Goal: Information Seeking & Learning: Learn about a topic

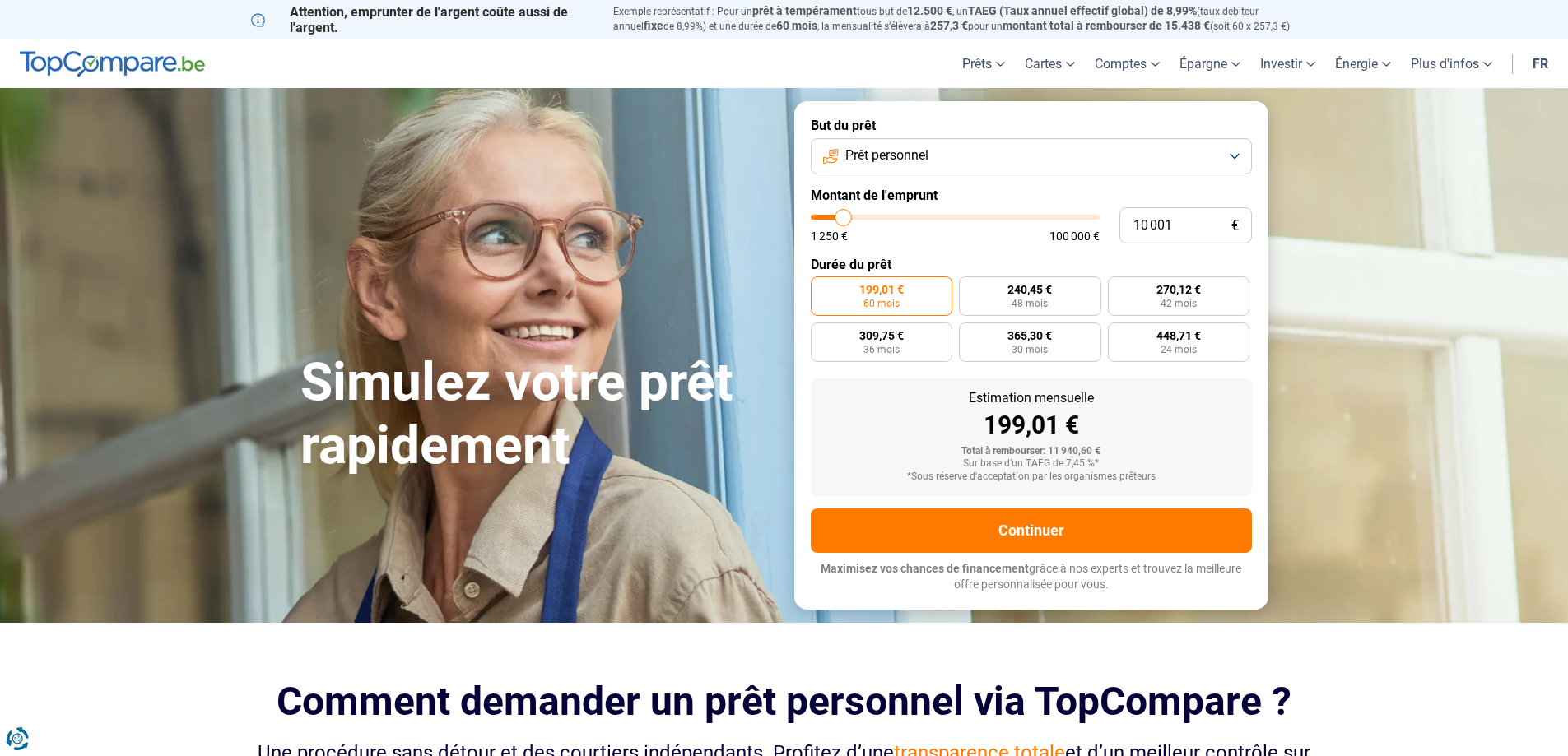
type input "8 750"
type input "8750"
type input "9 000"
type input "9000"
type input "9 500"
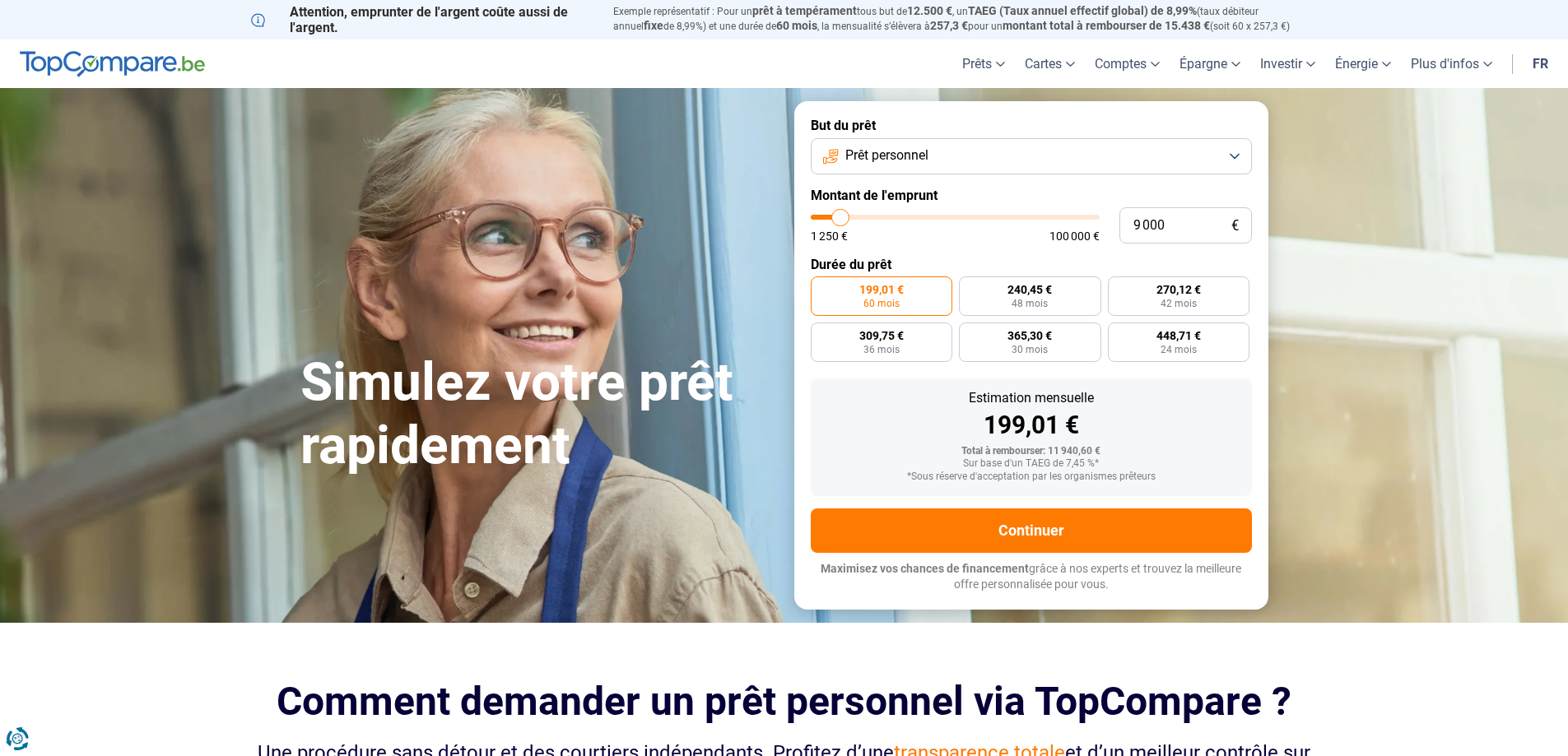
type input "9500"
type input "9 750"
type input "9750"
type input "10 000"
type input "10000"
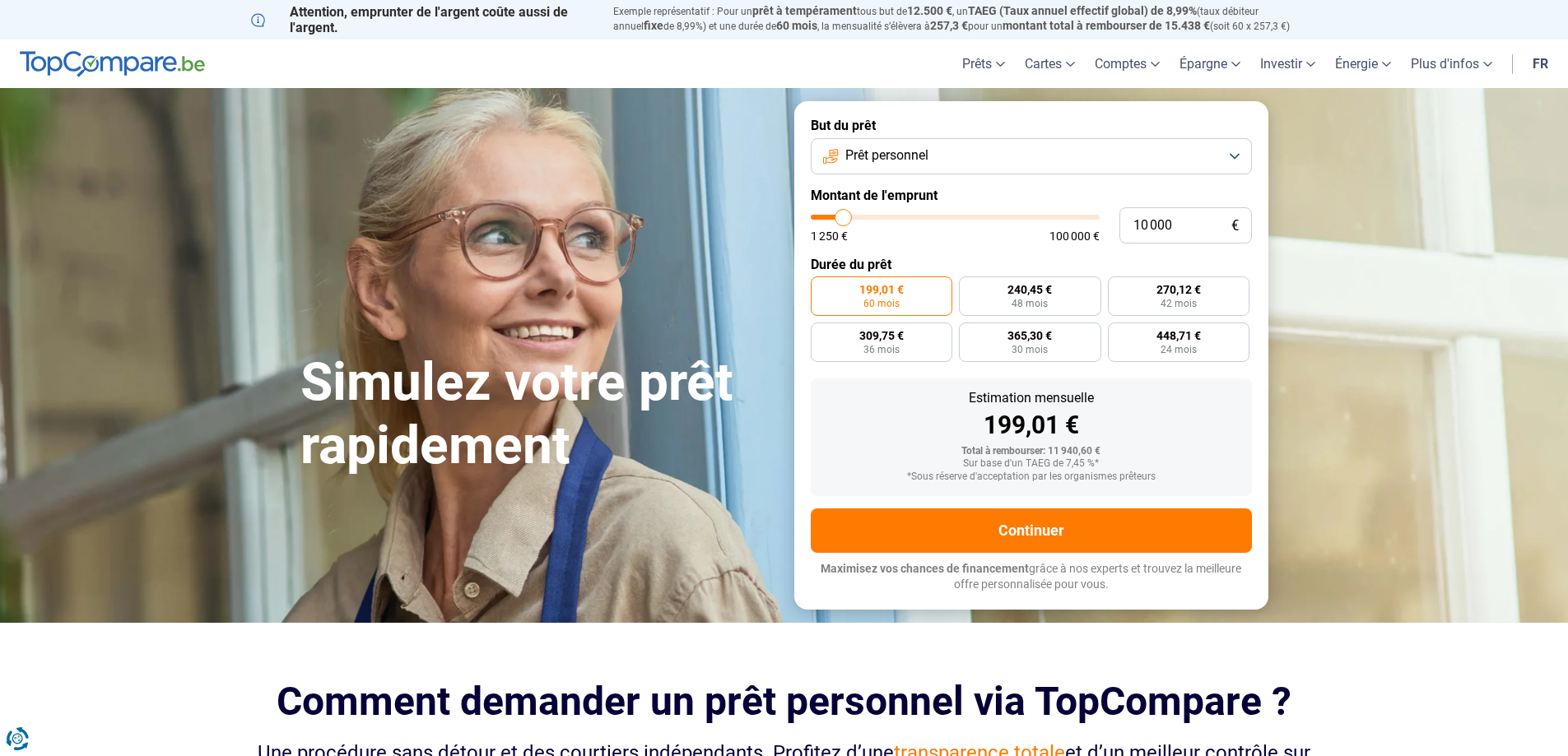
type input "10 250"
type input "10250"
type input "10 500"
type input "10500"
type input "11 250"
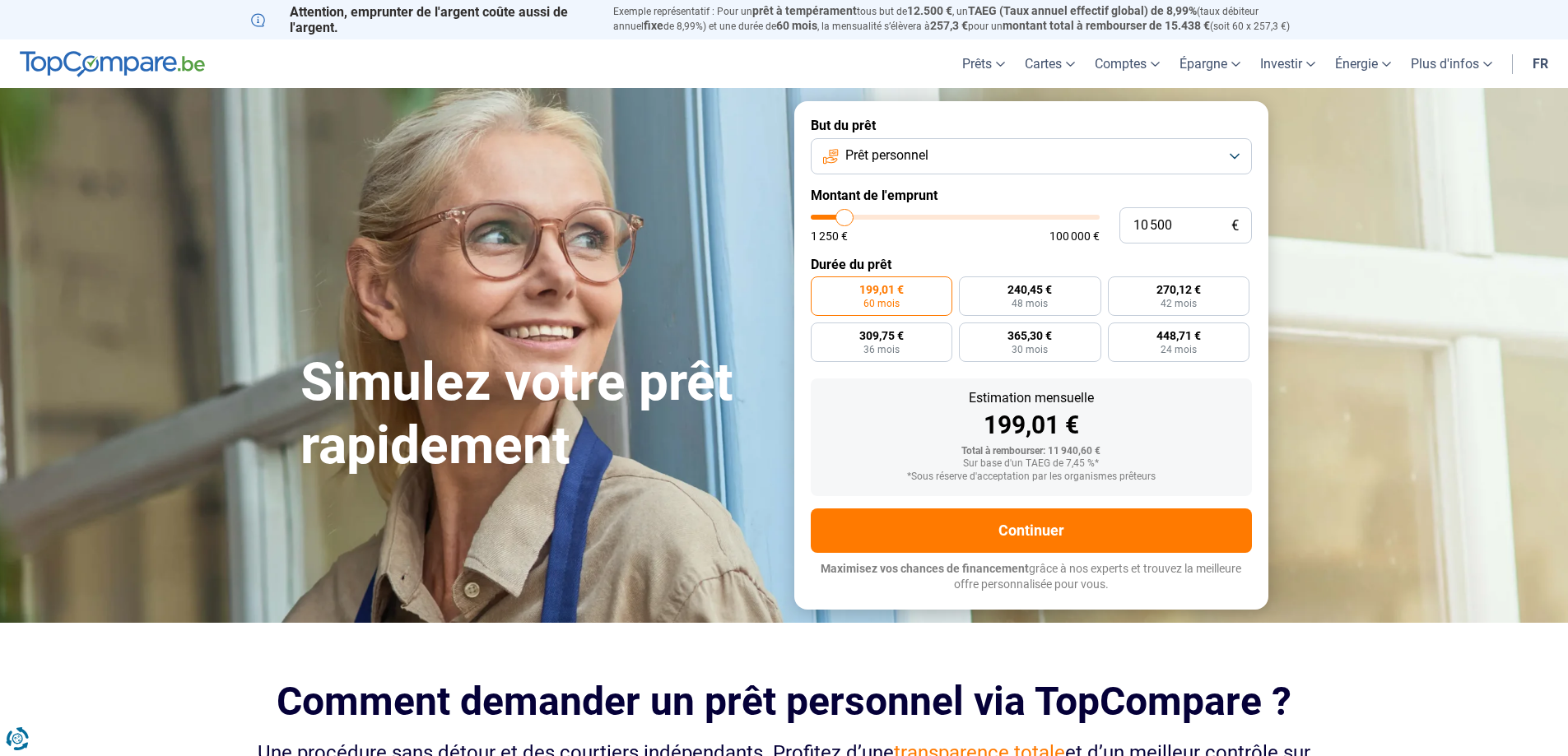
type input "11250"
type input "12 500"
type input "12500"
type input "14 500"
type input "14500"
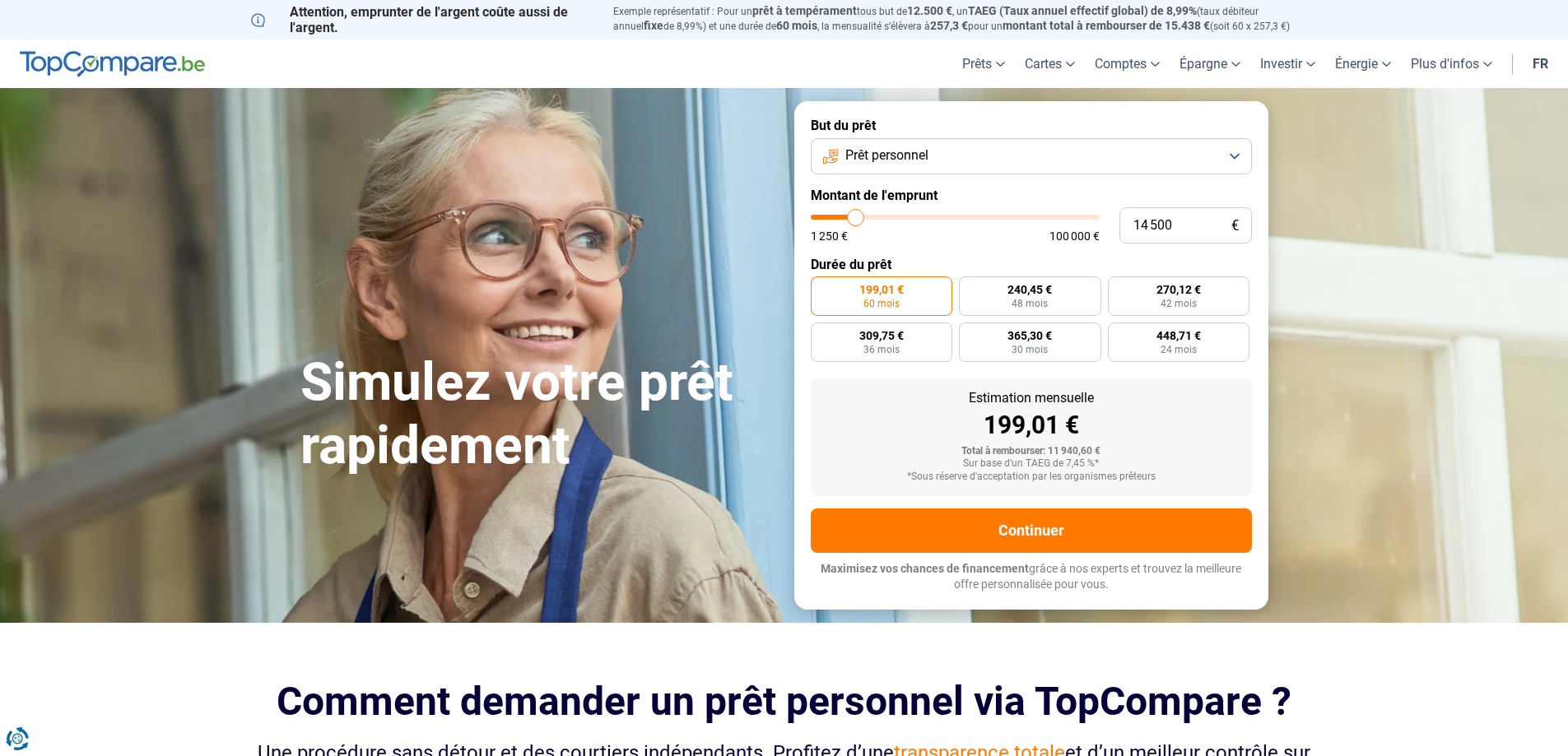
type input "16 500"
type input "16500"
type input "18 500"
type input "18500"
type input "20 250"
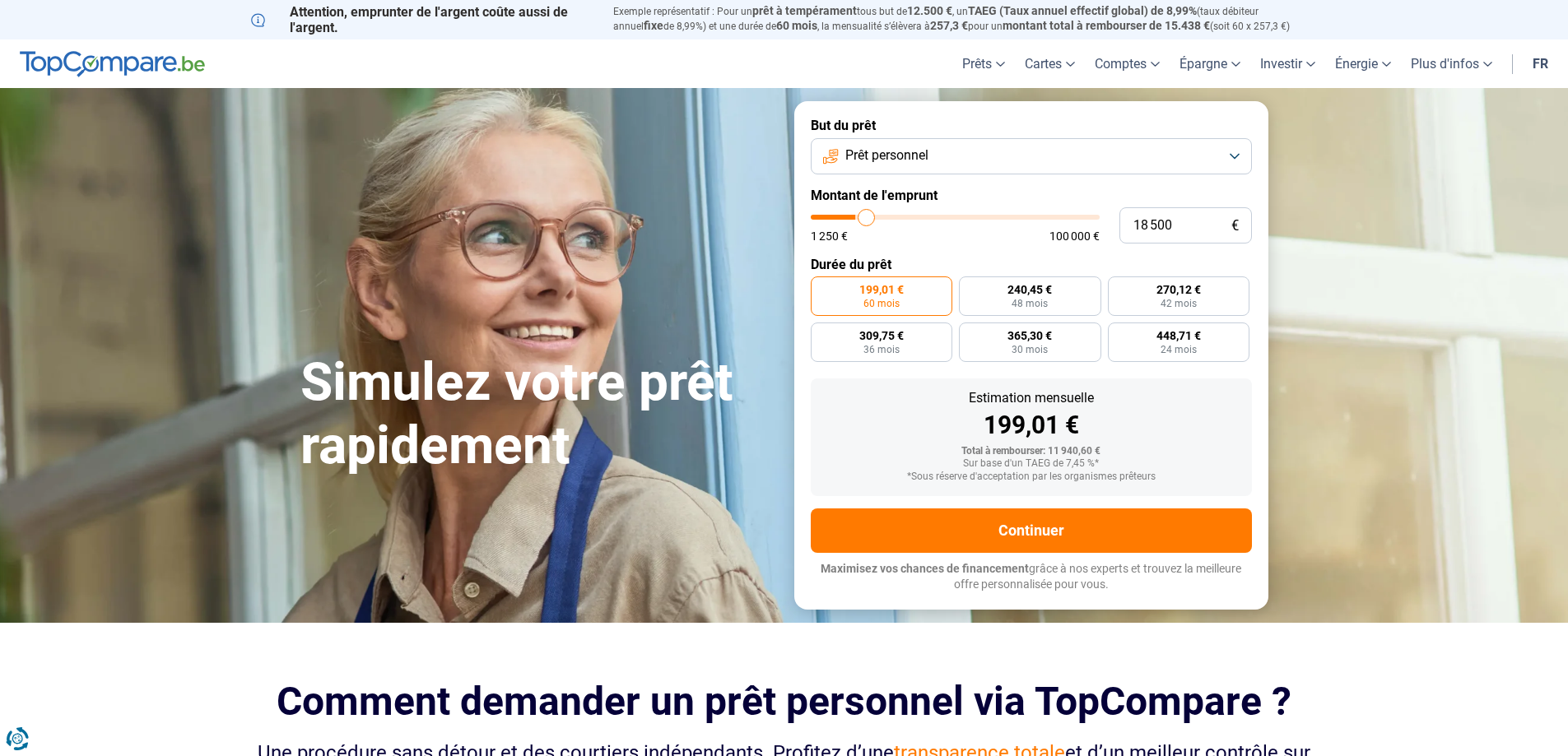
type input "20250"
type input "21 250"
type input "21250"
type input "22 750"
type input "22750"
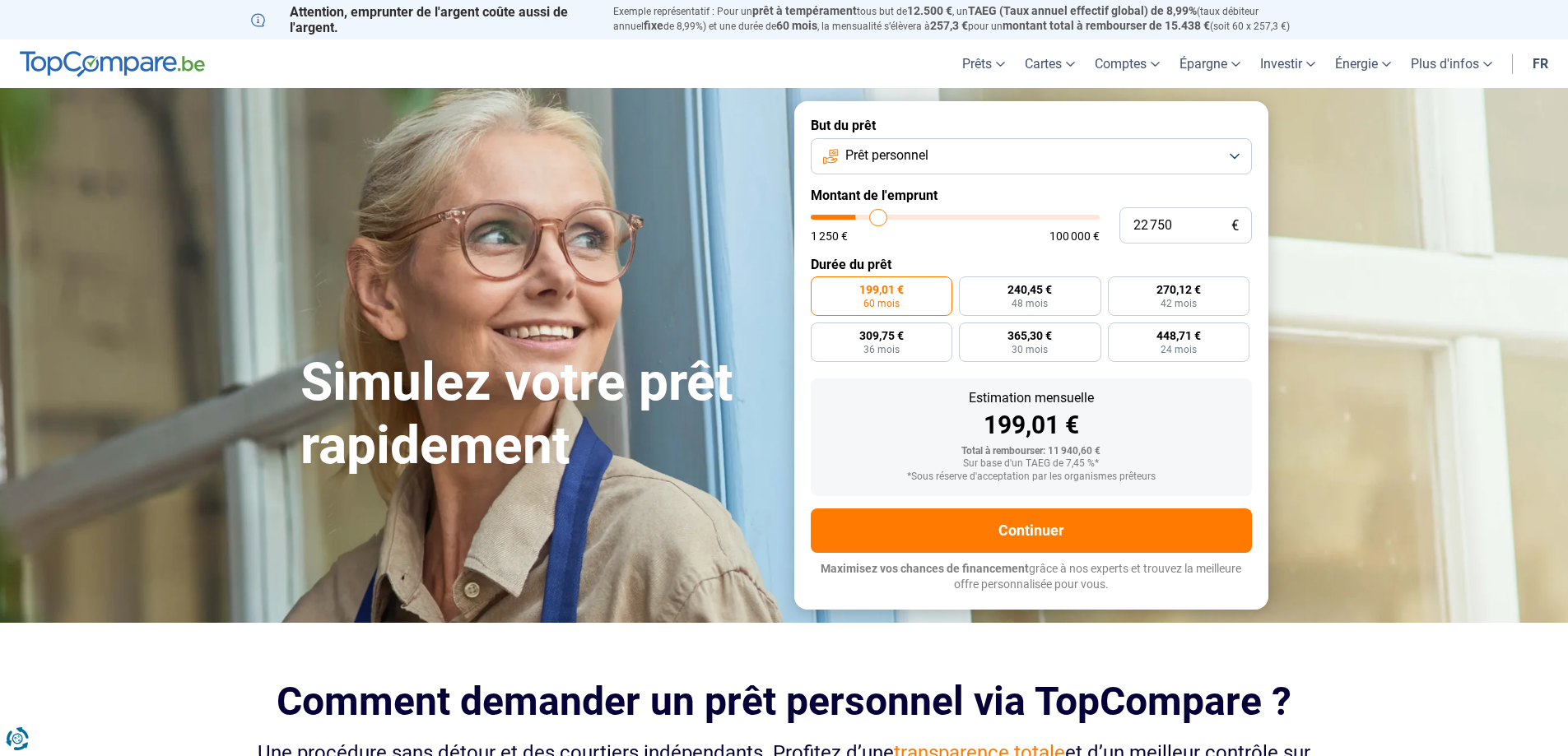
type input "24 250"
type input "24250"
type input "26 500"
type input "26500"
type input "28 250"
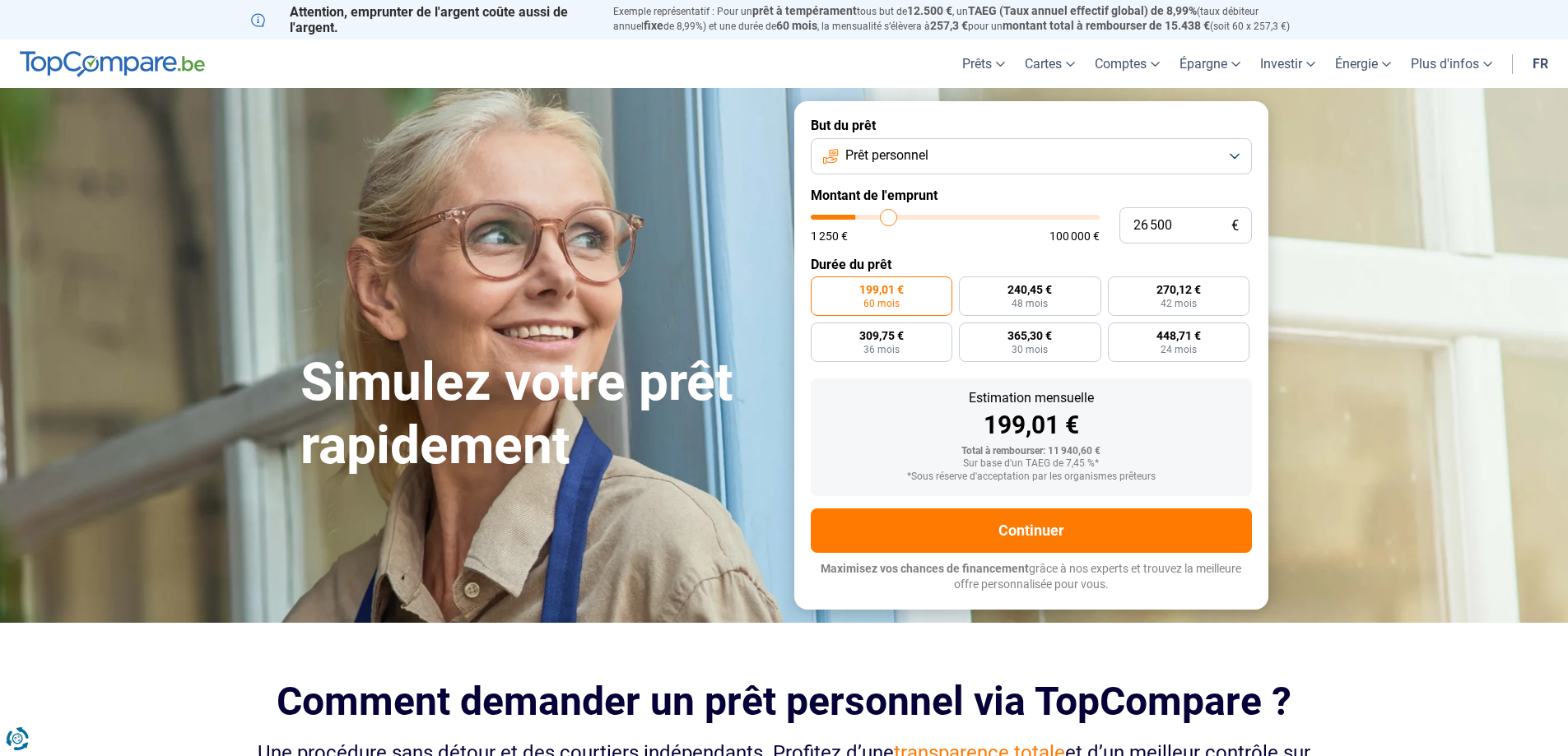
type input "28250"
type input "30 500"
type input "30500"
type input "32 750"
type input "32750"
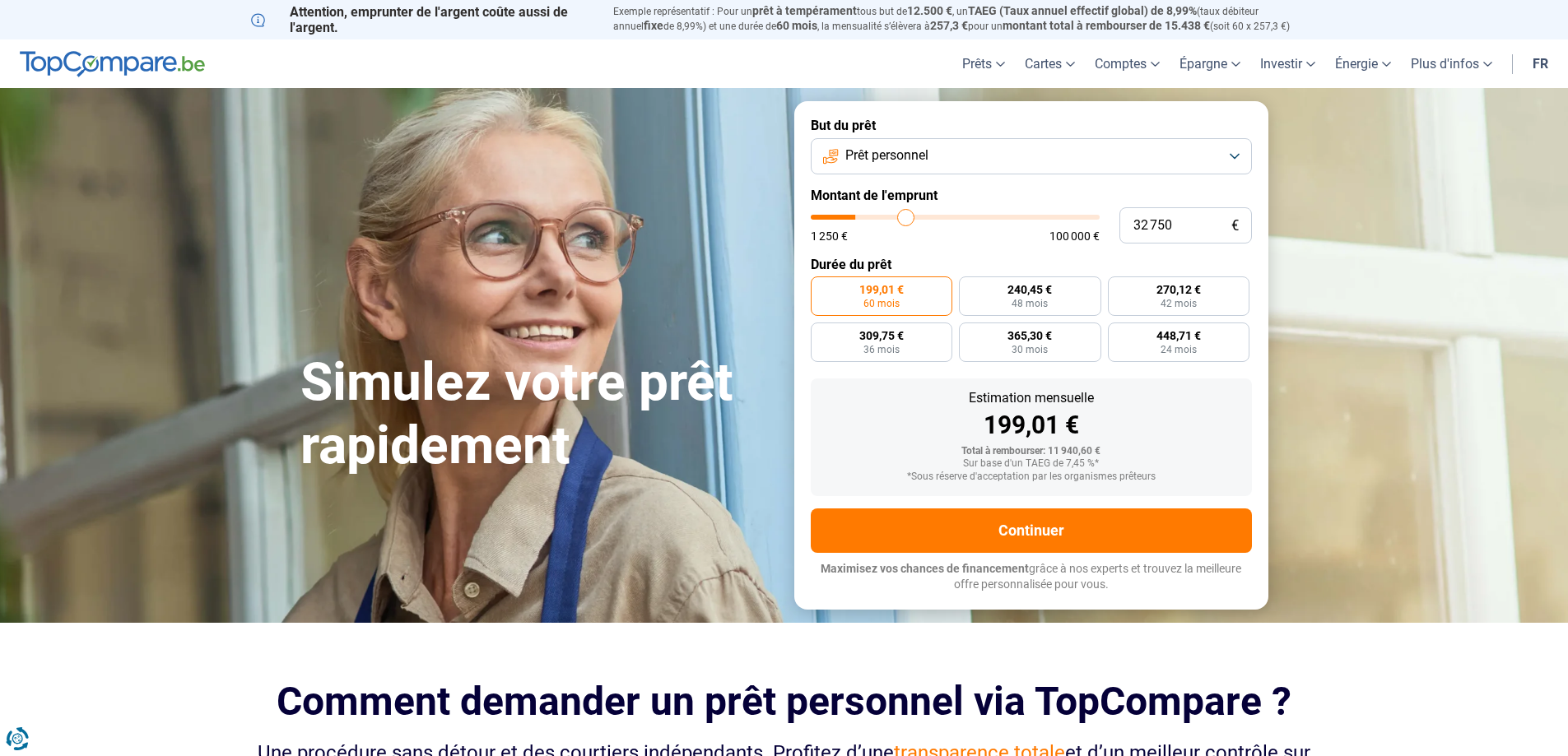
type input "35 250"
type input "35250"
type input "37 250"
type input "37250"
type input "39 500"
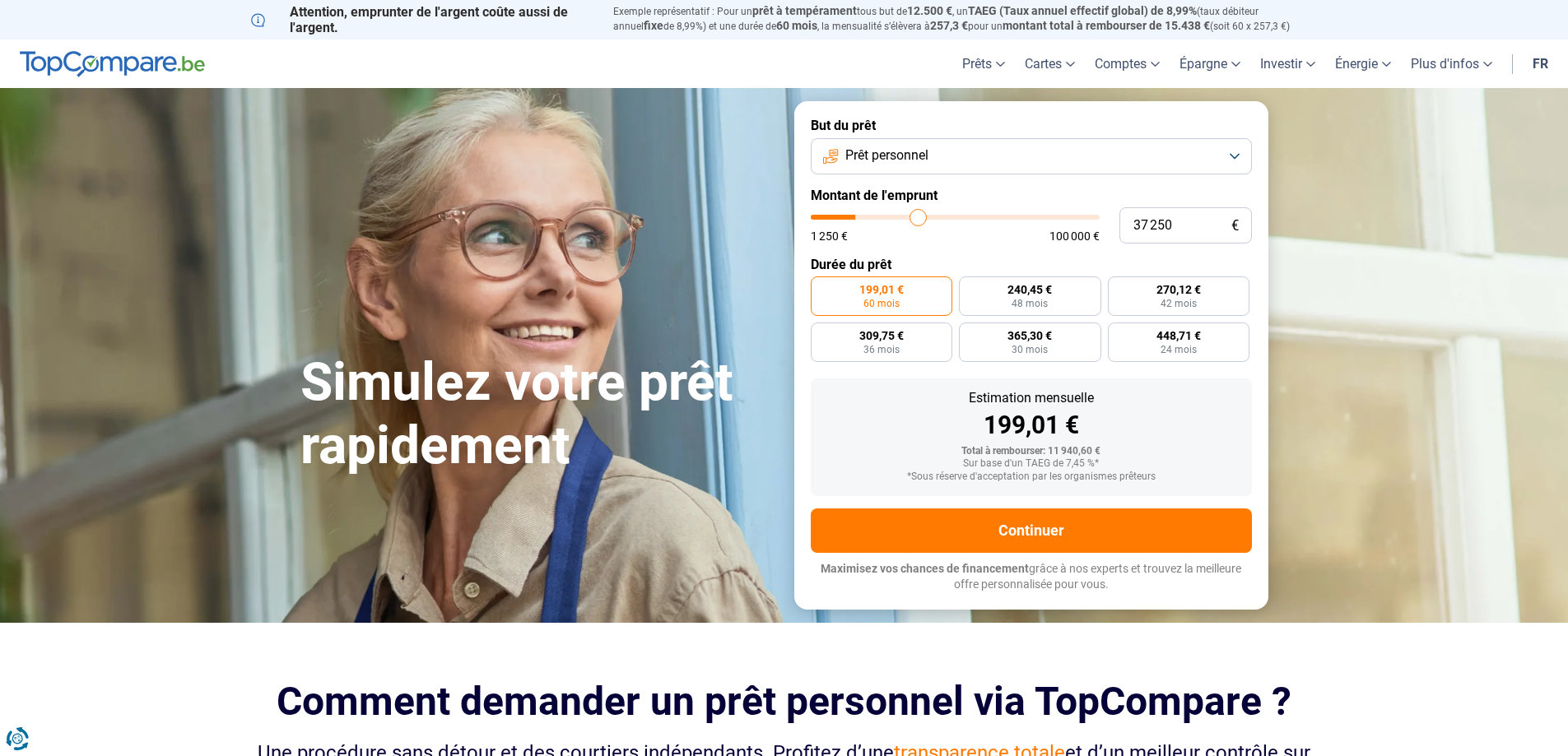
type input "39500"
type input "41 500"
type input "41500"
type input "43 750"
type input "43750"
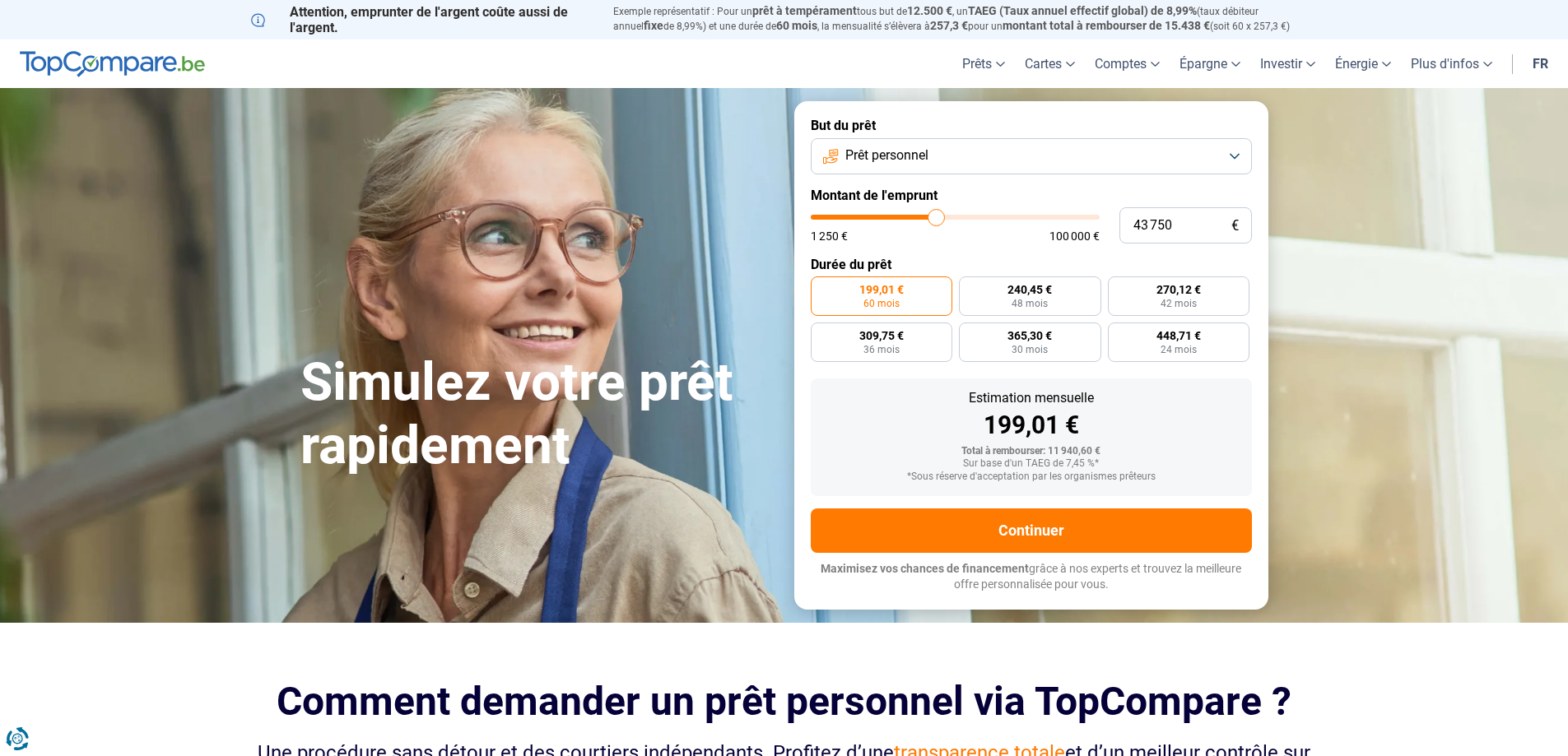
type input "46 000"
type input "46000"
type input "48 750"
type input "48750"
type input "51 000"
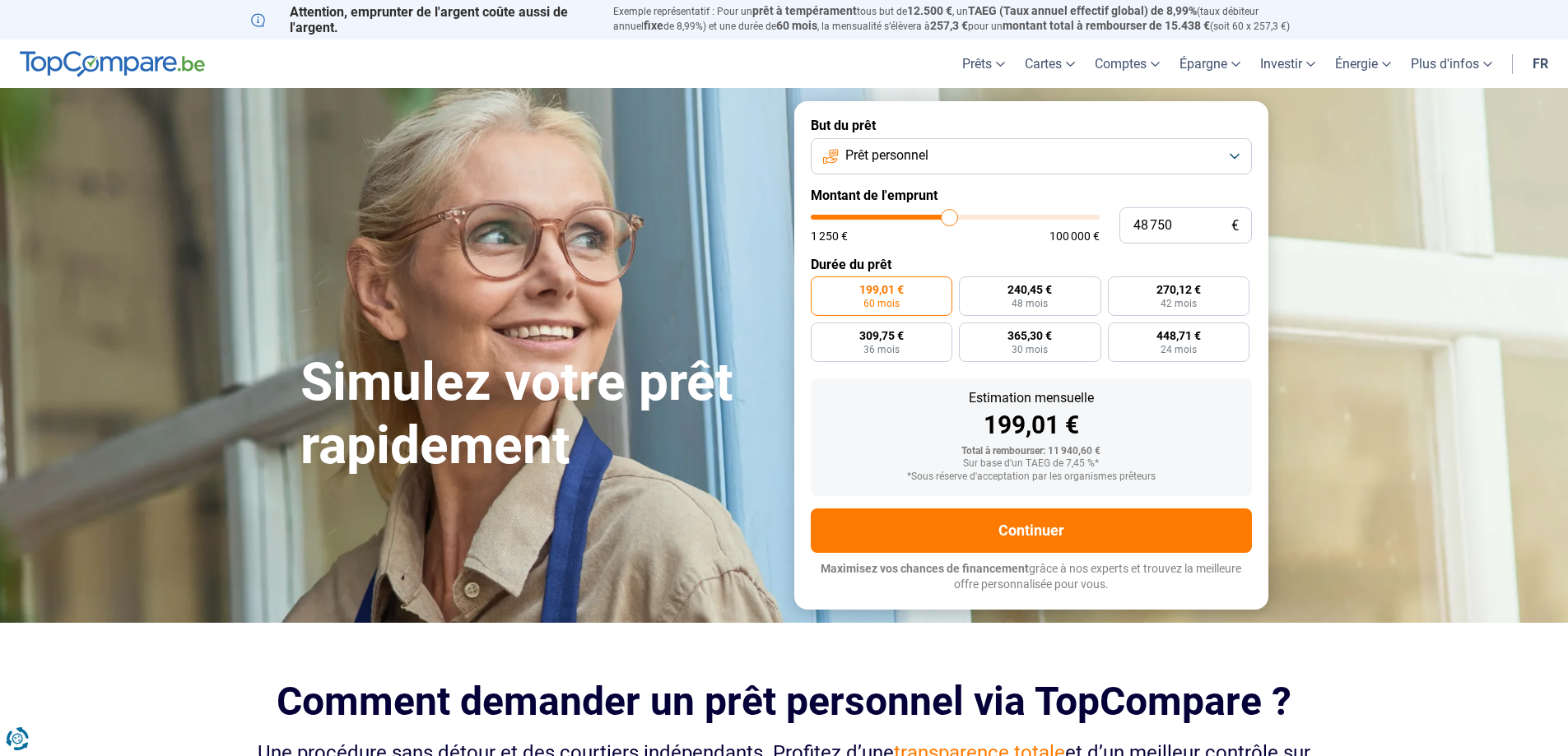
type input "51000"
type input "54 750"
type input "54750"
type input "57 000"
type input "57000"
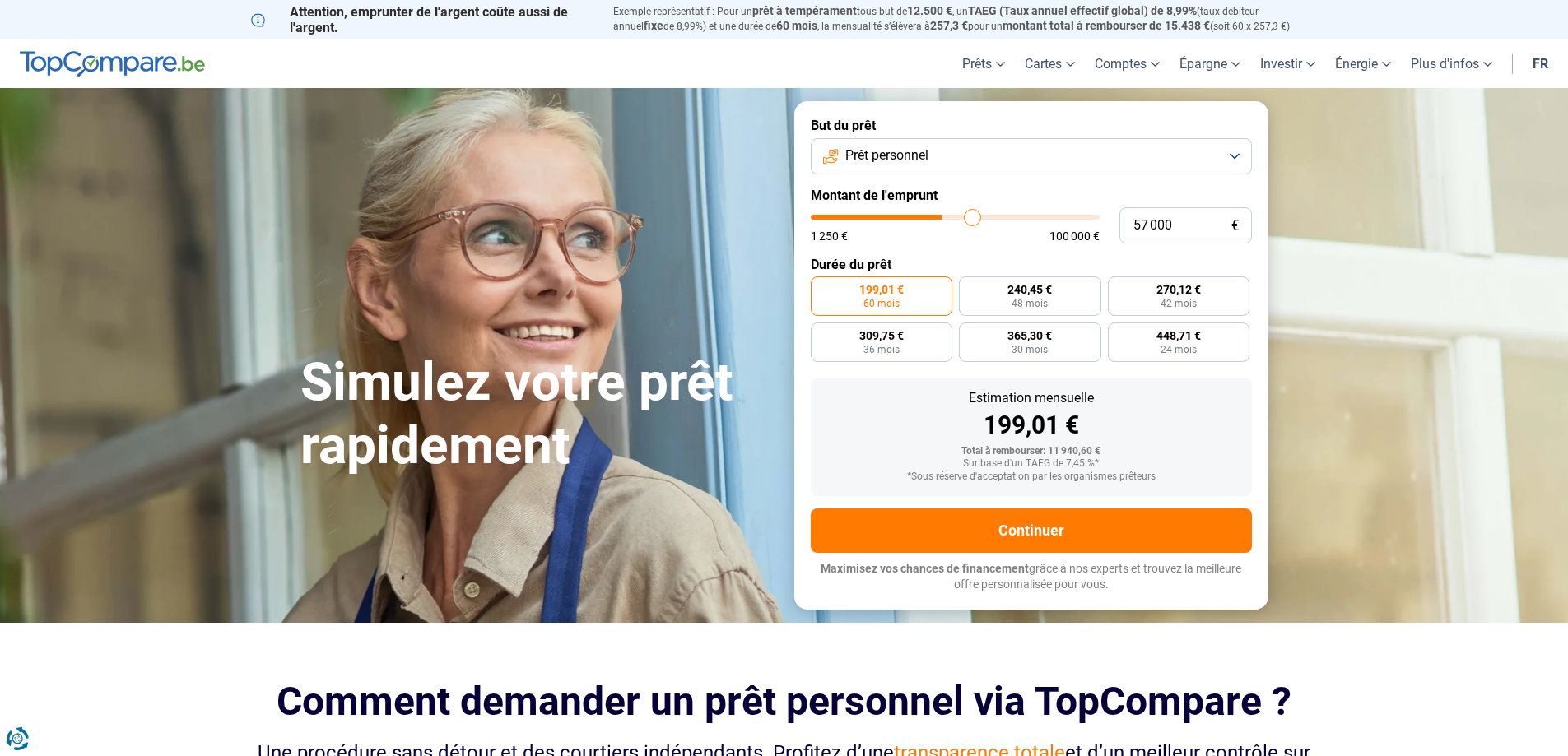
type input "60 000"
type input "60000"
type input "62 000"
type input "62000"
type input "64 250"
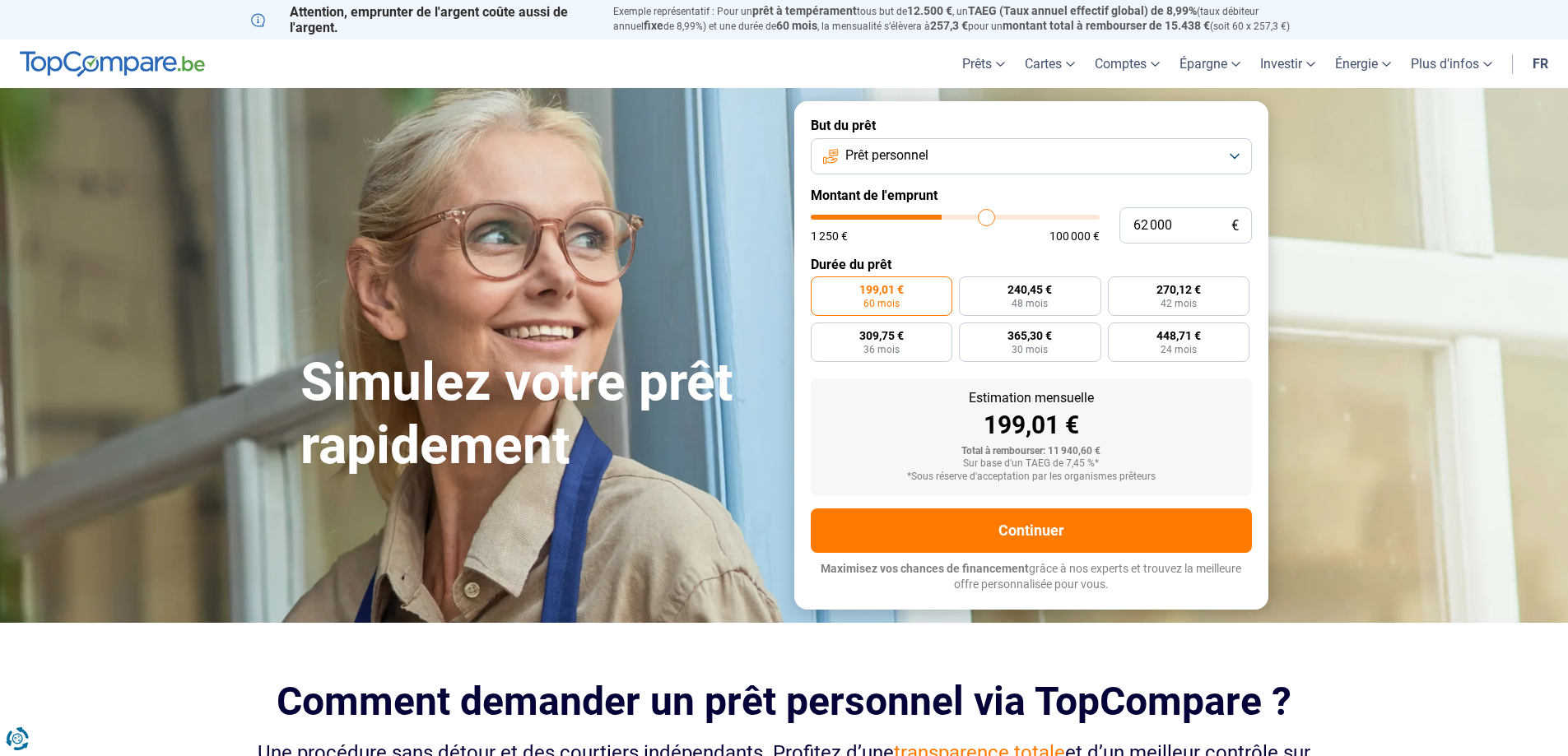
type input "64250"
type input "66 250"
type input "66250"
type input "68 250"
type input "68250"
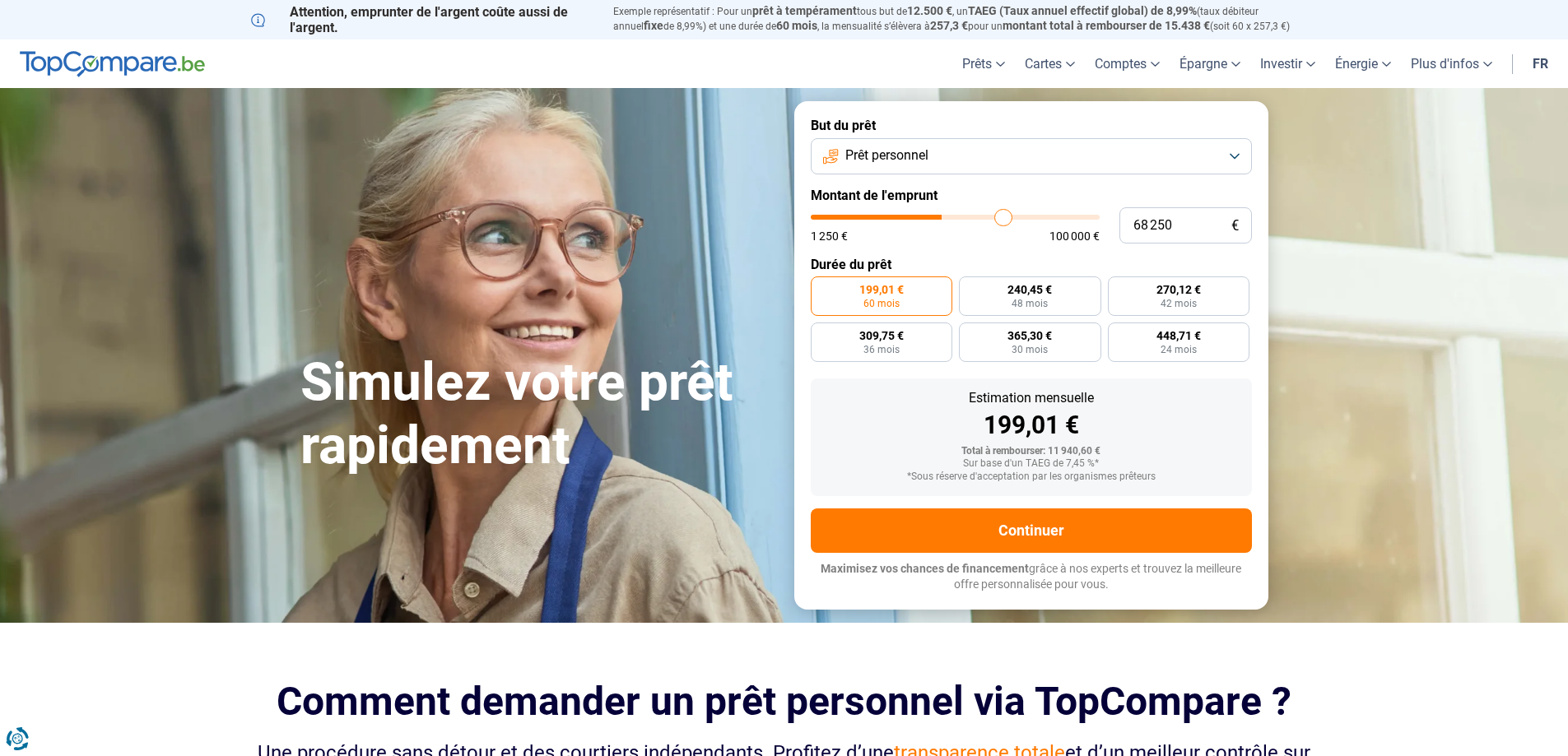
type input "70 250"
type input "70250"
type input "72 500"
type input "72500"
type input "74 750"
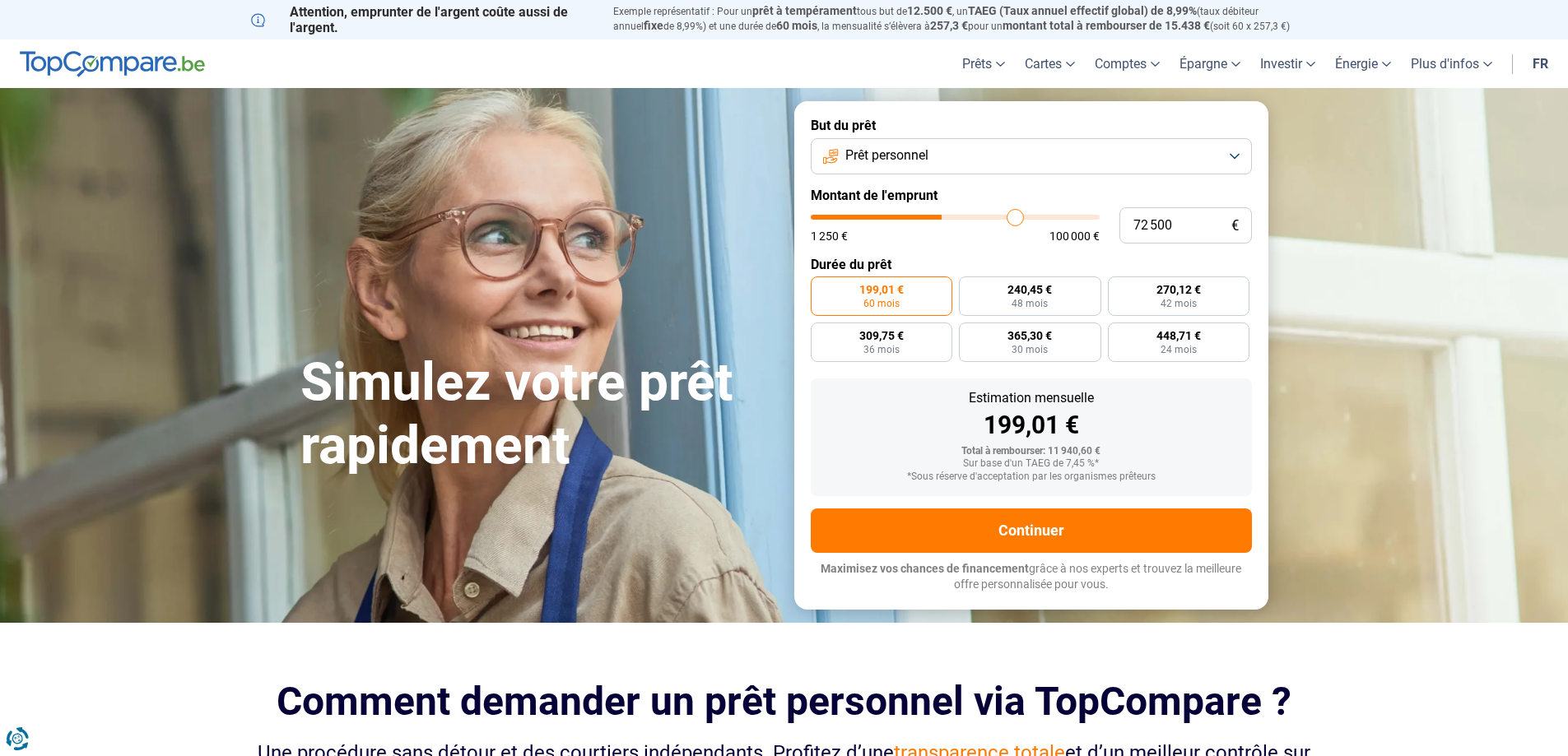
type input "74750"
type input "76 750"
type input "76750"
type input "78 500"
type input "78500"
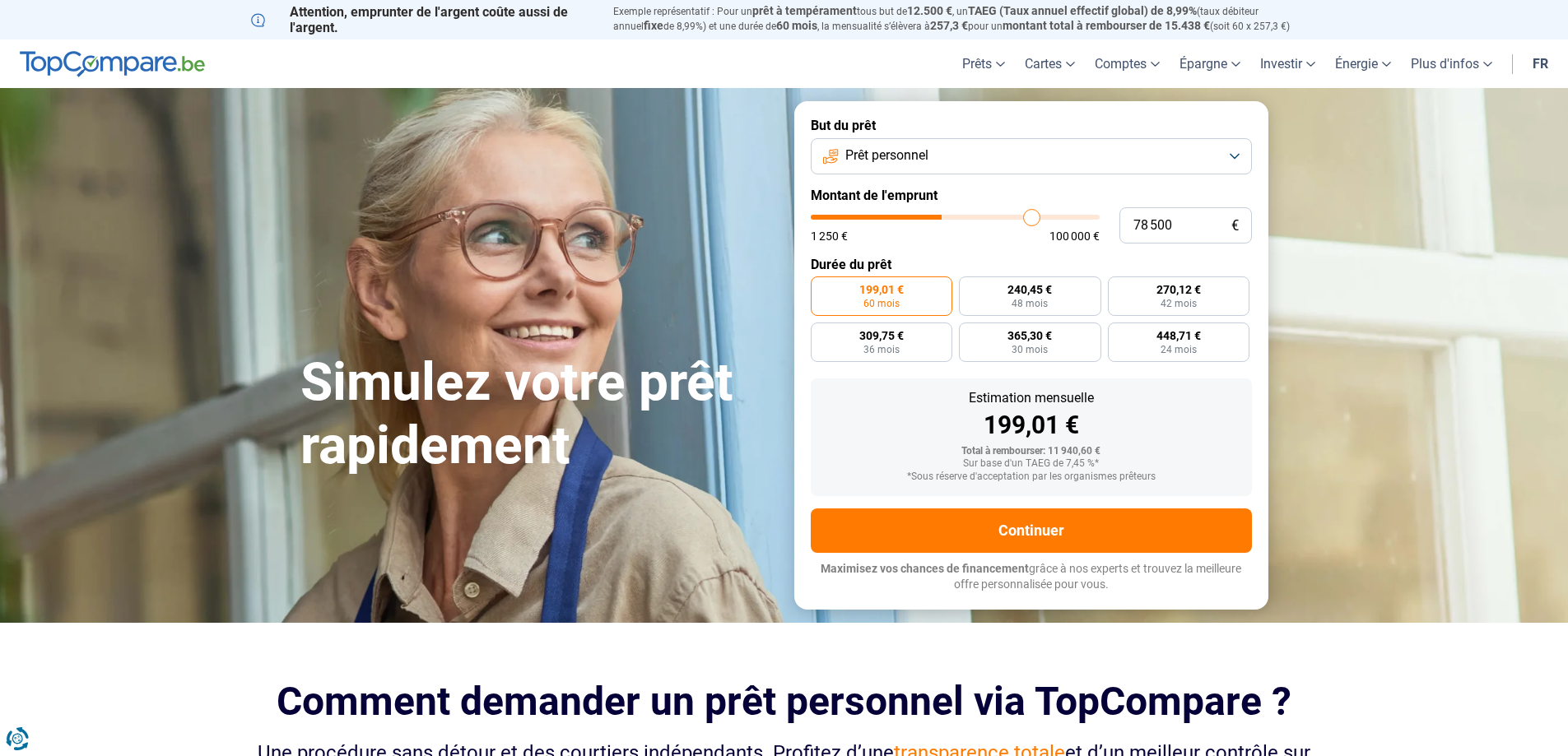
type input "81 500"
type input "81500"
type input "83 000"
type input "83000"
type input "85 000"
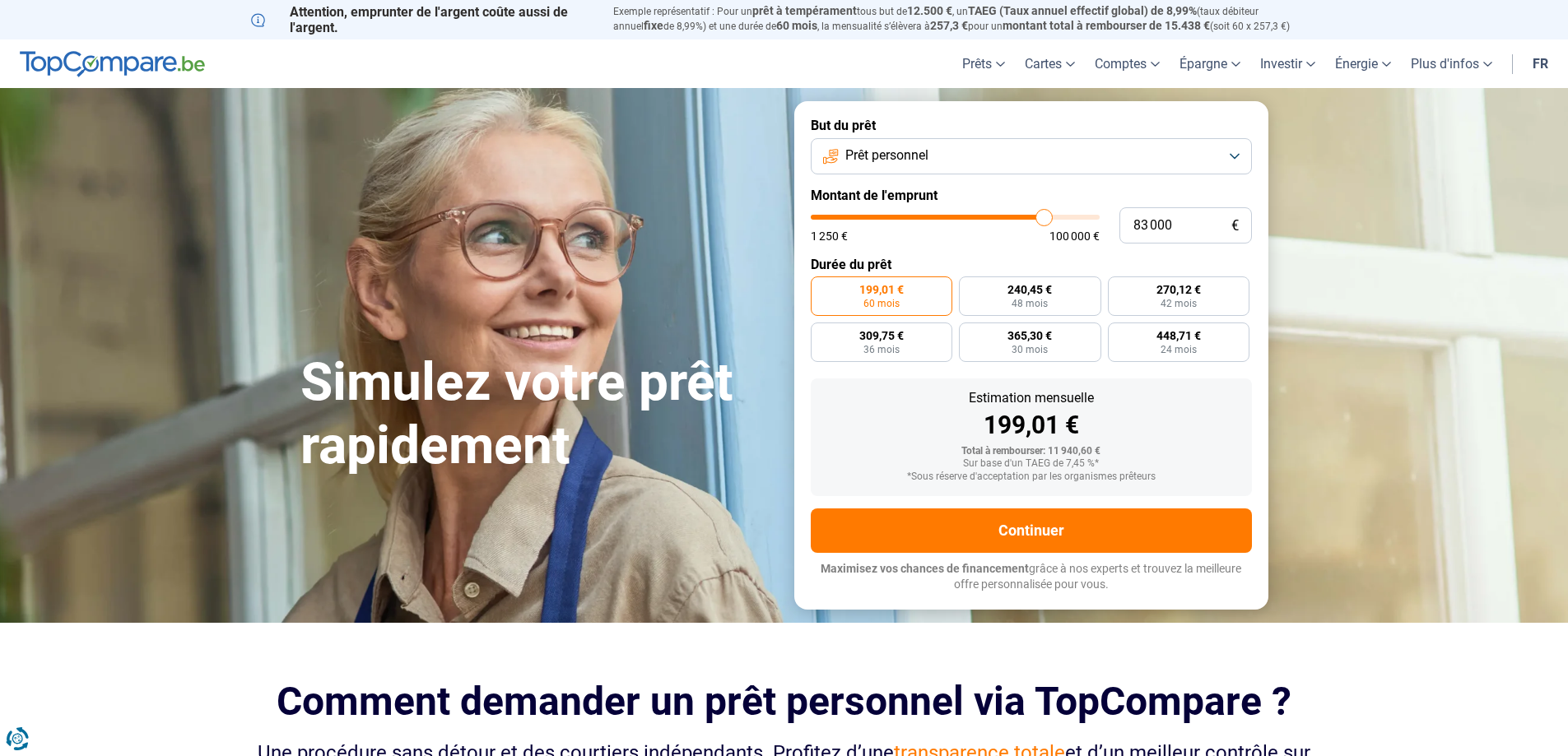
type input "85000"
type input "85 750"
type input "85750"
type input "87 250"
type input "87250"
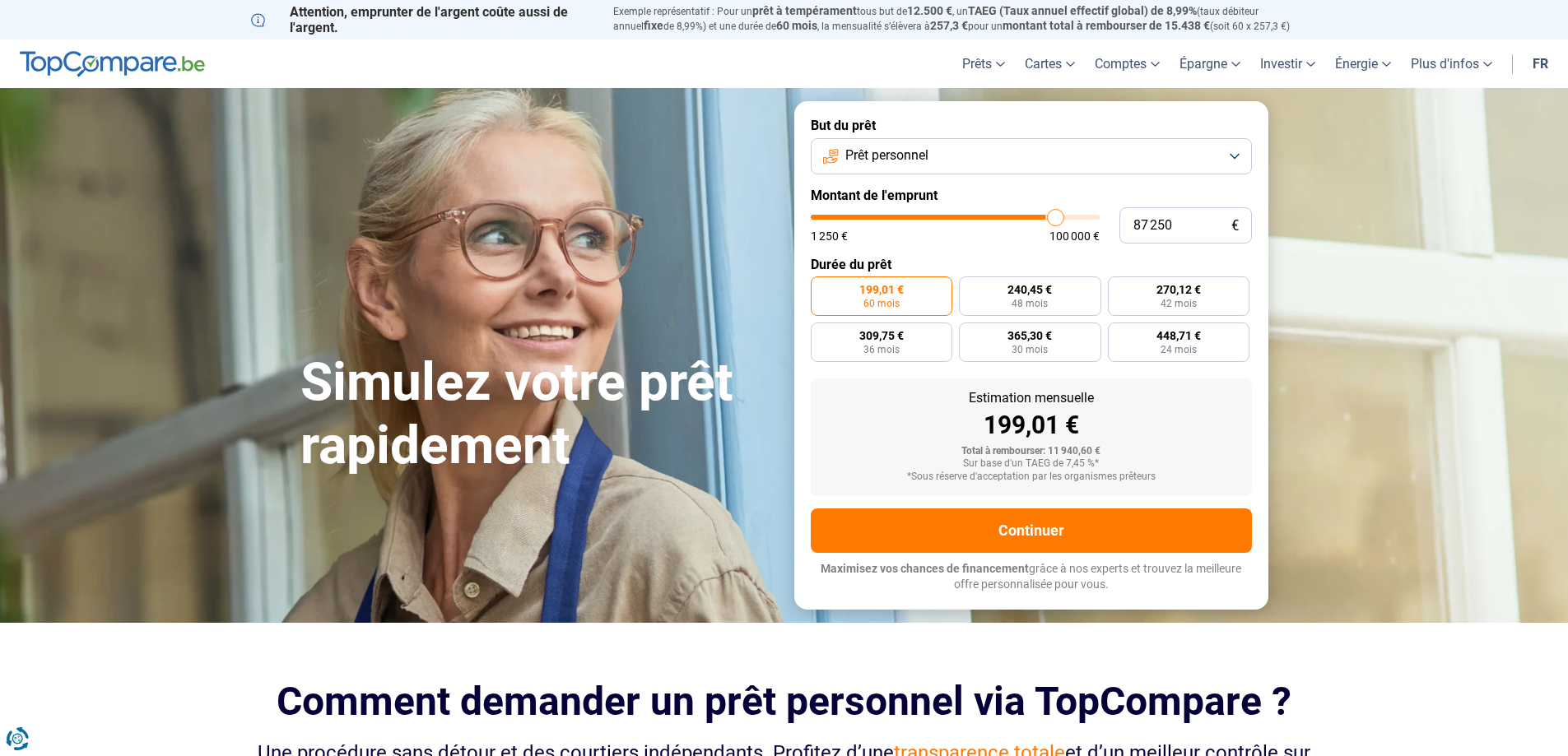
type input "88 250"
type input "88250"
type input "89 500"
type input "89500"
type input "91 000"
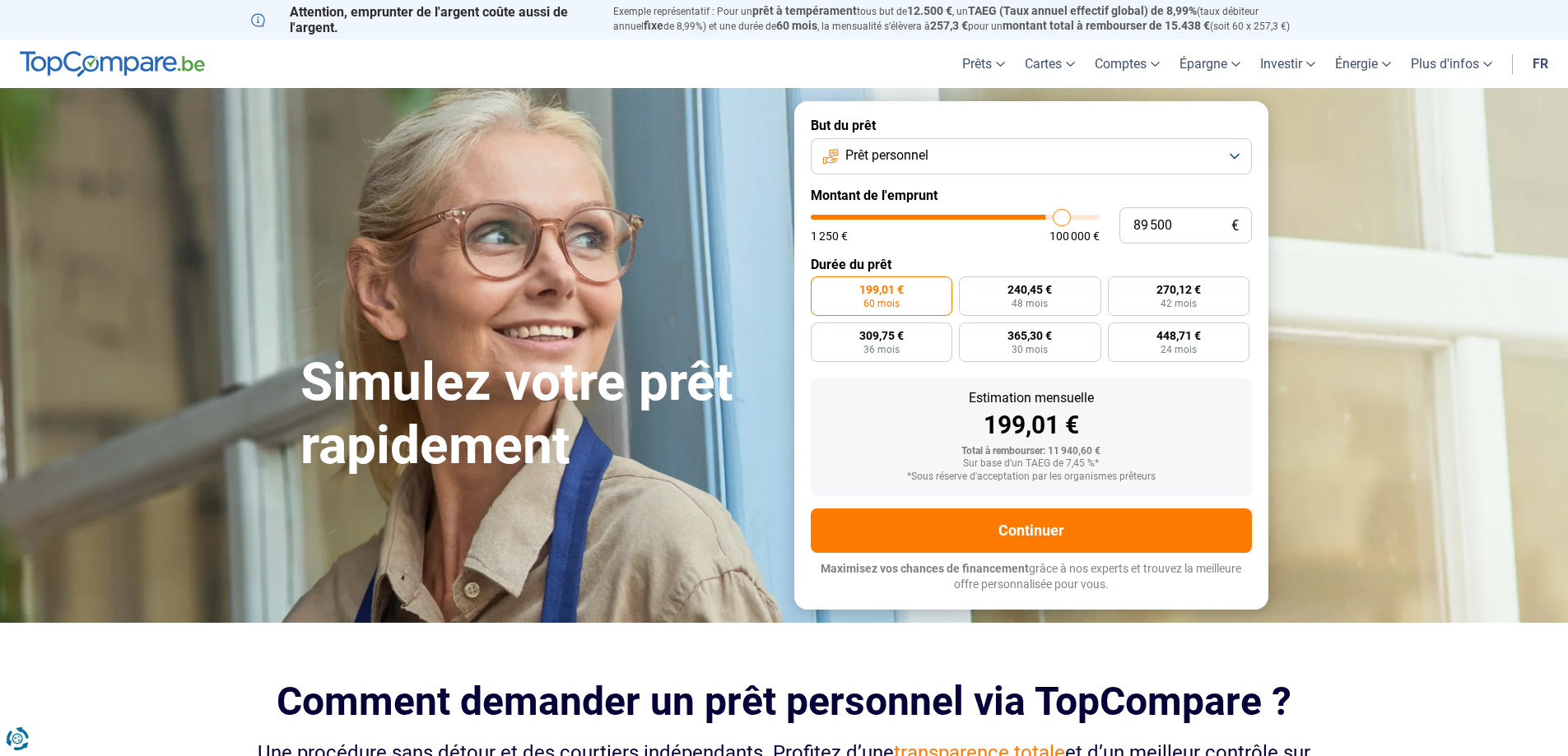
type input "91000"
type input "93 000"
type input "93000"
type input "94 750"
type input "94750"
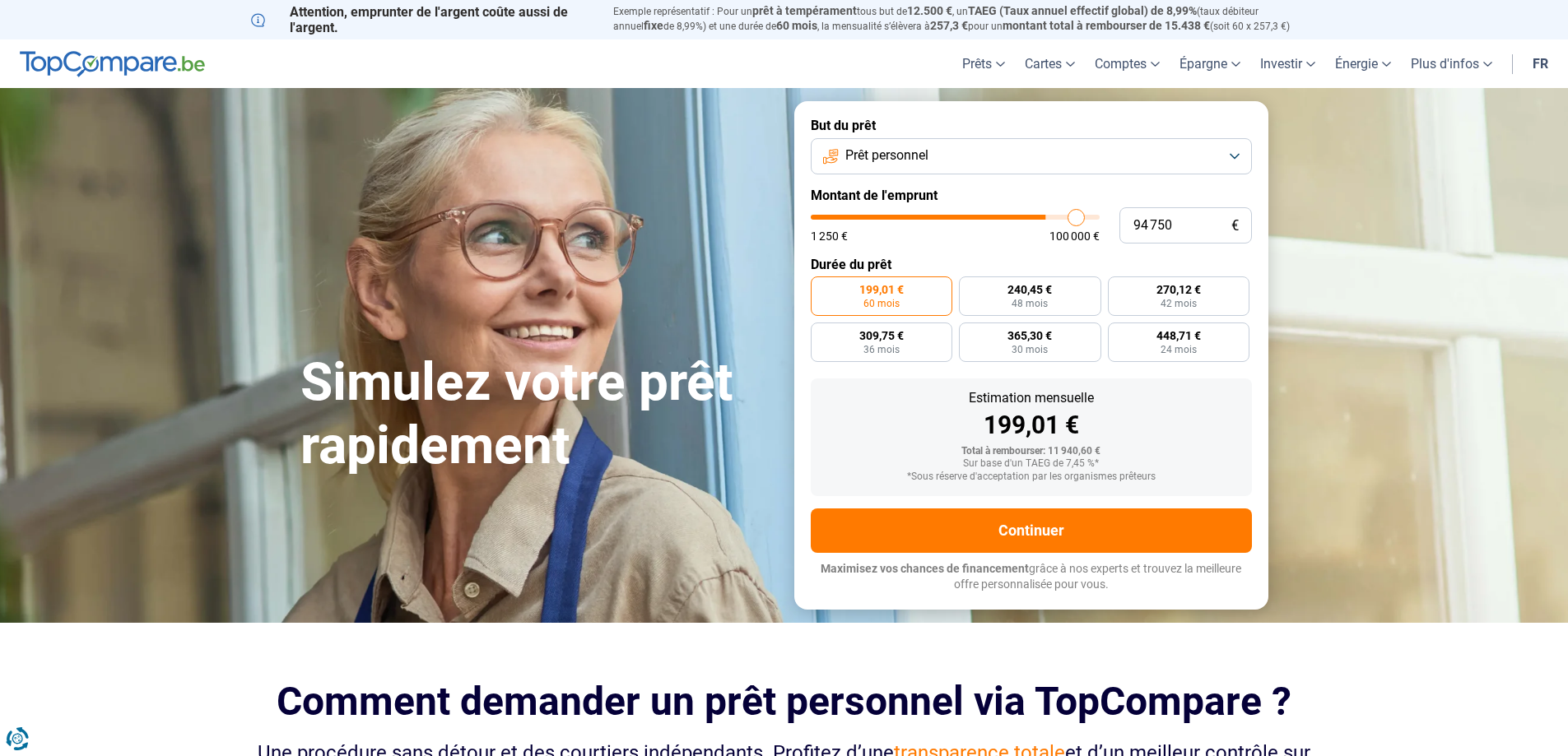
type input "96 250"
type input "96250"
type input "98 000"
type input "98000"
type input "100 000"
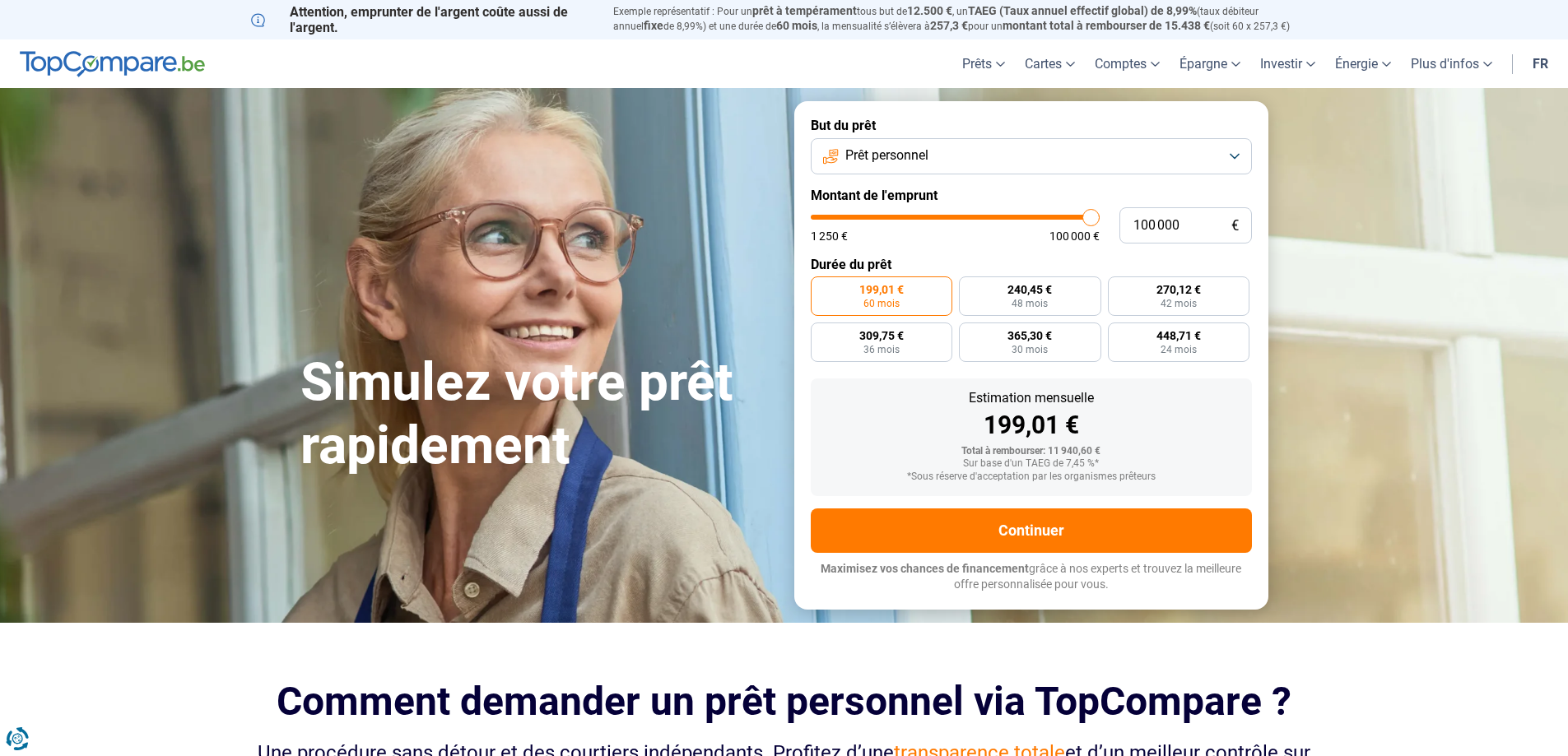
drag, startPoint x: 839, startPoint y: 216, endPoint x: 1115, endPoint y: 206, distance: 276.2
type input "100000"
click at [1099, 214] on input "range" at bounding box center [955, 217] width 289 height 5
radio input "false"
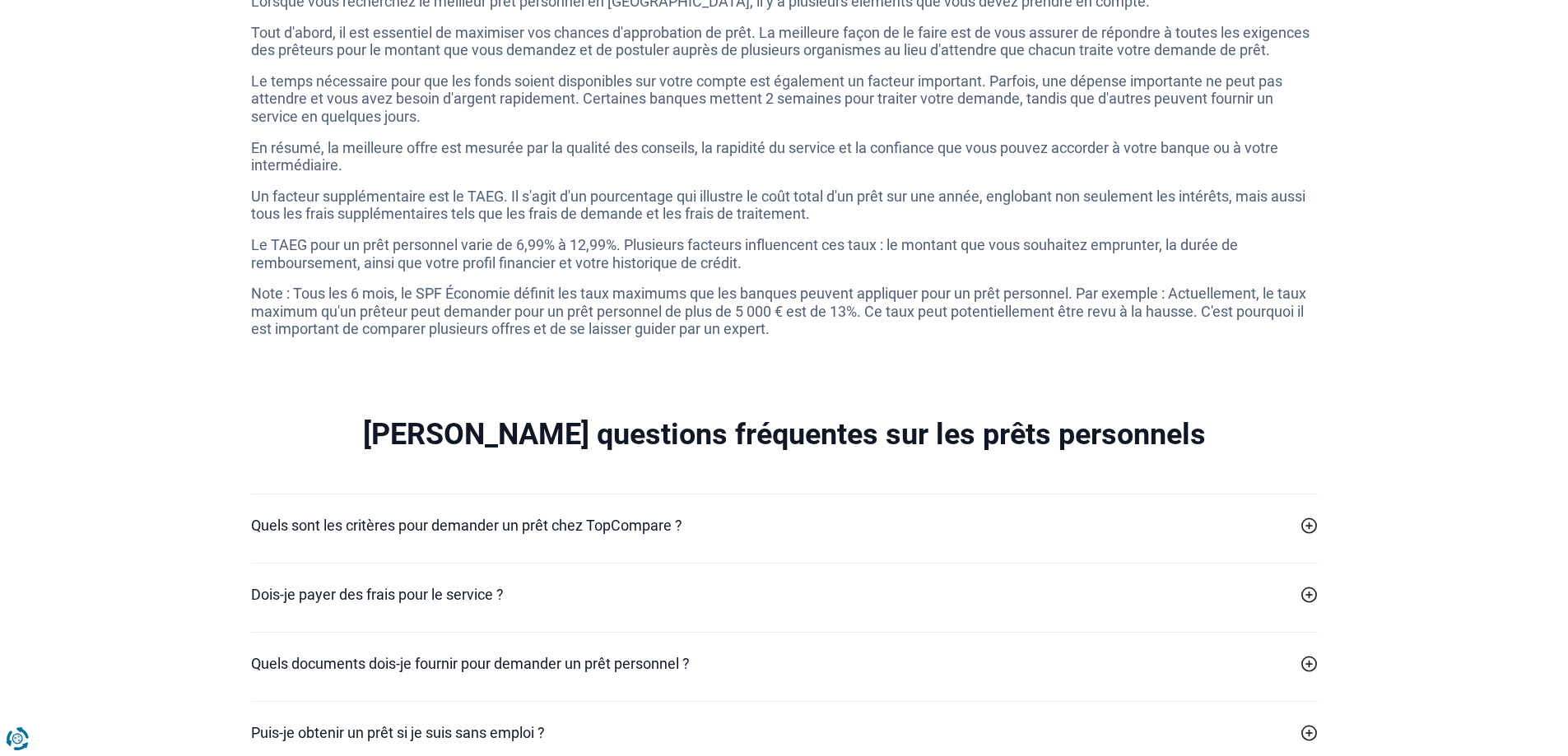
scroll to position [4432, 0]
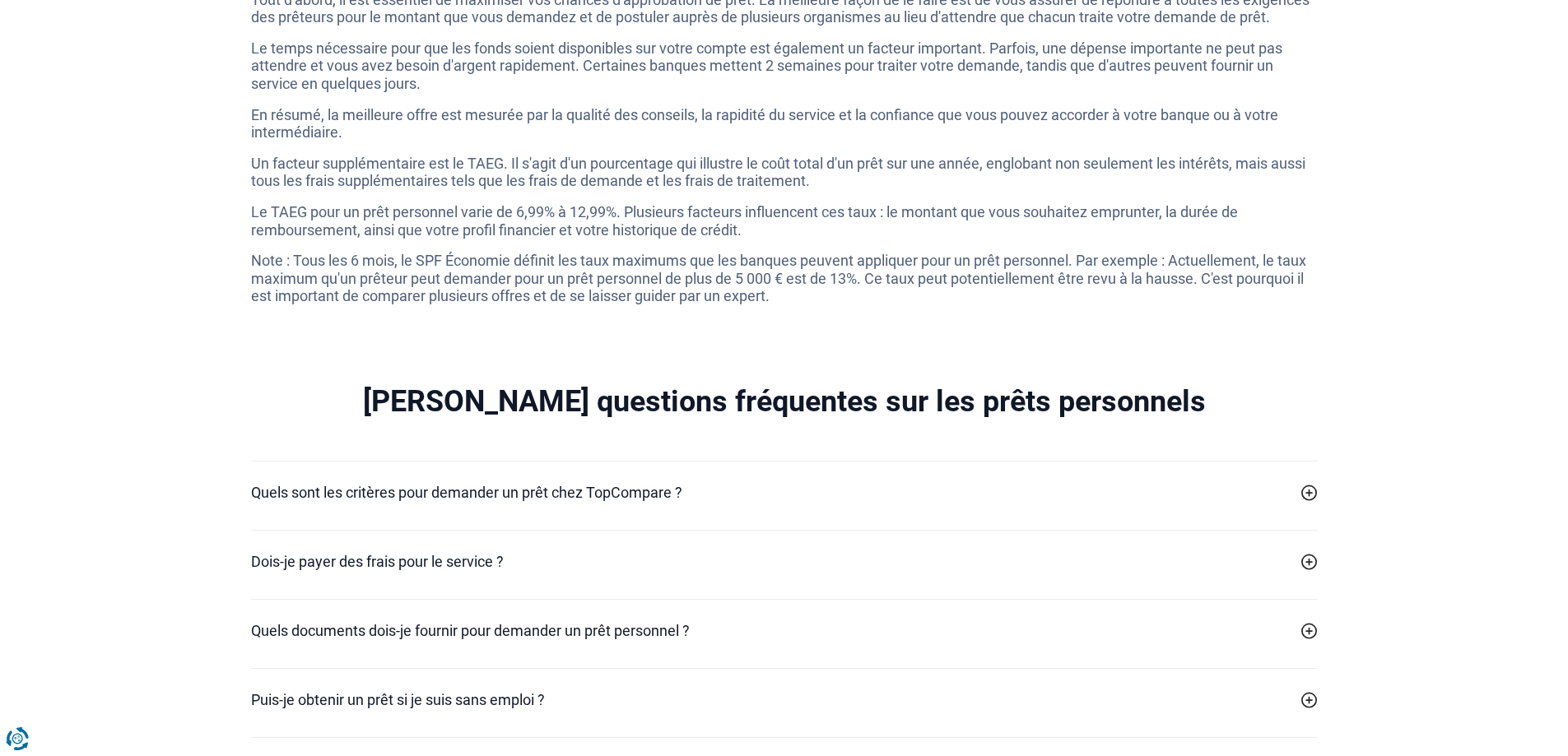
click at [358, 572] on h2 "Dois-je payer des frais pour le service ?" at bounding box center [377, 562] width 253 height 23
